Goal: Information Seeking & Learning: Understand process/instructions

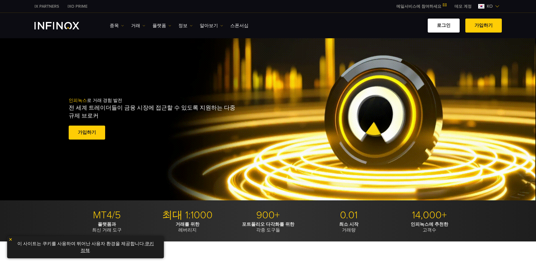
click at [453, 25] on link "로그인" at bounding box center [444, 26] width 32 height 14
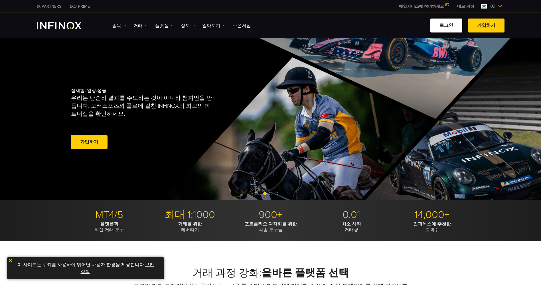
drag, startPoint x: 0, startPoint y: 0, endPoint x: 435, endPoint y: 25, distance: 435.8
click at [435, 25] on link "로그인" at bounding box center [446, 26] width 32 height 14
click at [182, 23] on link "정보" at bounding box center [188, 25] width 14 height 7
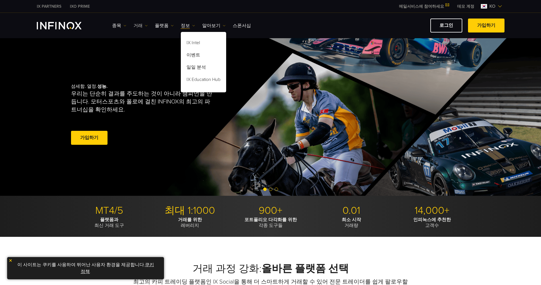
click at [145, 26] on img at bounding box center [146, 25] width 3 height 3
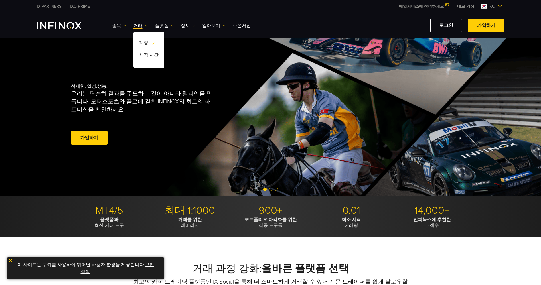
click at [119, 27] on link "종목" at bounding box center [119, 25] width 14 height 7
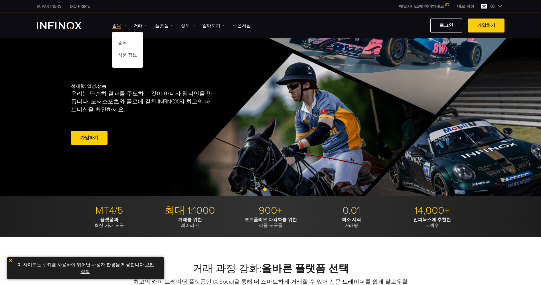
click at [183, 26] on link "정보" at bounding box center [188, 25] width 14 height 7
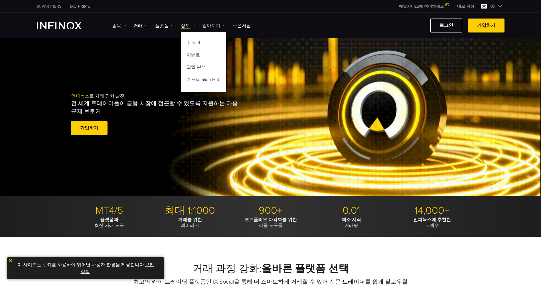
click at [210, 25] on link "알아보기" at bounding box center [213, 25] width 23 height 7
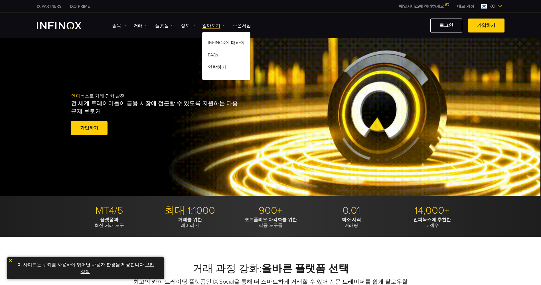
click at [240, 30] on div "INFINOX에 대하여 FAQs 연락하기" at bounding box center [226, 54] width 48 height 51
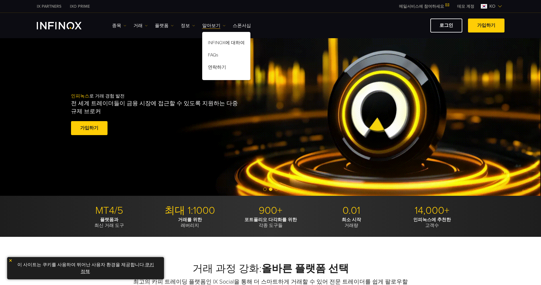
click at [349, 23] on div "로그인 가입하기" at bounding box center [379, 26] width 249 height 14
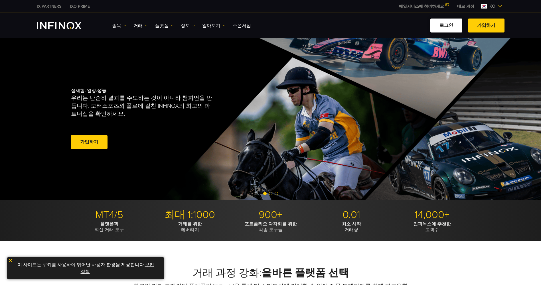
click at [446, 27] on link "로그인" at bounding box center [446, 26] width 32 height 14
